Goal: Information Seeking & Learning: Check status

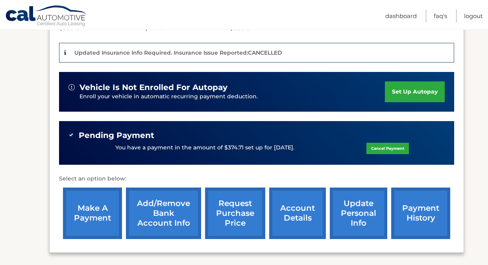
scroll to position [184, 0]
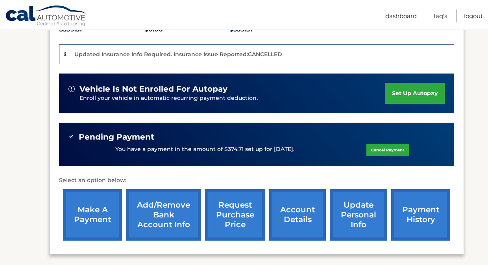
click at [295, 229] on link "account details" at bounding box center [297, 215] width 57 height 52
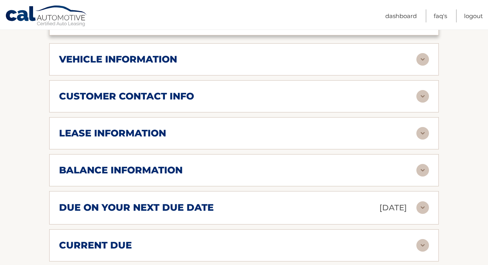
scroll to position [384, 0]
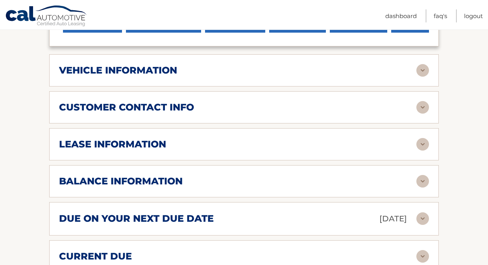
click at [297, 142] on div "lease information Contract Start Date [DATE] Term 39 Maturity Date [DATE] Start…" at bounding box center [244, 144] width 390 height 32
click at [421, 138] on img at bounding box center [423, 144] width 13 height 13
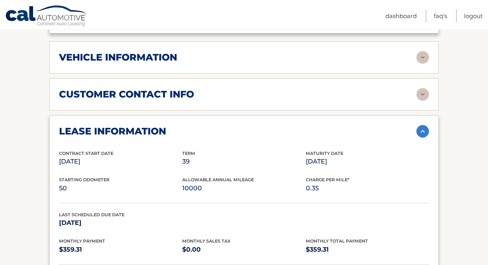
scroll to position [398, 0]
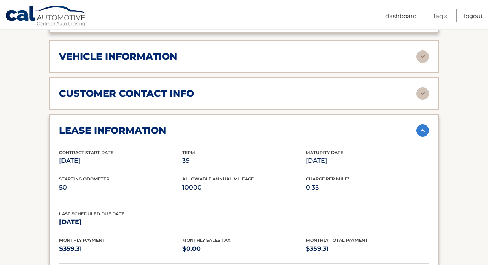
drag, startPoint x: 302, startPoint y: 148, endPoint x: 354, endPoint y: 161, distance: 52.7
click at [354, 160] on div "Contract Start Date [DATE] Term 39 Maturity Date [DATE]" at bounding box center [244, 162] width 370 height 27
click at [354, 161] on div "Contract Start Date [DATE] Term 39 Maturity Date [DATE]" at bounding box center [244, 162] width 370 height 27
drag, startPoint x: 58, startPoint y: 212, endPoint x: 78, endPoint y: 215, distance: 20.5
click at [78, 215] on div "lease information Contract Start Date [DATE] Term 39 Maturity Date [DATE] Start…" at bounding box center [244, 203] width 390 height 177
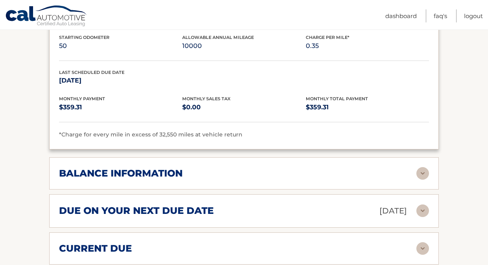
scroll to position [540, 0]
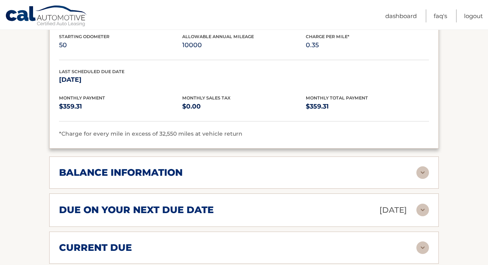
click at [99, 169] on div "balance information Payments Received 30 Payments Remaining 9 Next Payment will…" at bounding box center [244, 173] width 390 height 32
click at [425, 167] on img at bounding box center [423, 173] width 13 height 13
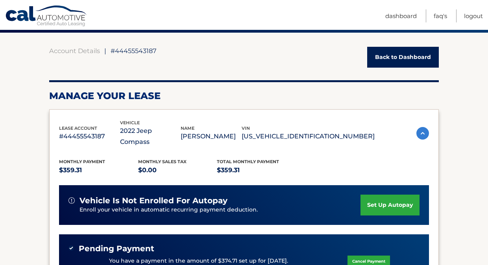
scroll to position [0, 0]
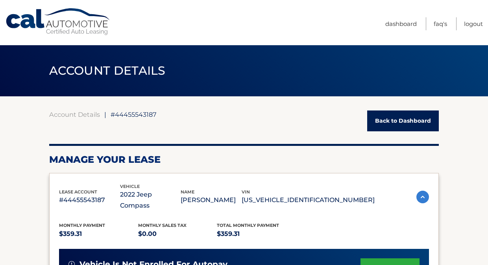
click at [425, 194] on img at bounding box center [423, 197] width 13 height 13
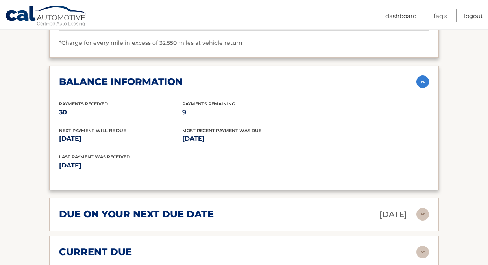
scroll to position [487, 0]
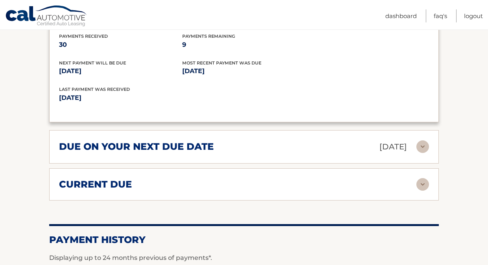
click at [422, 178] on img at bounding box center [423, 184] width 13 height 13
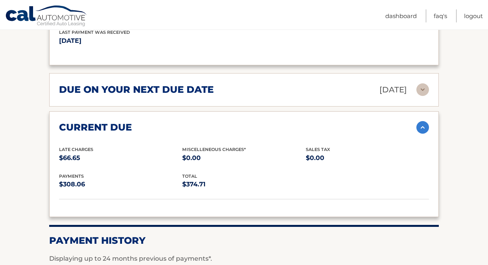
scroll to position [696, 0]
